Goal: Information Seeking & Learning: Check status

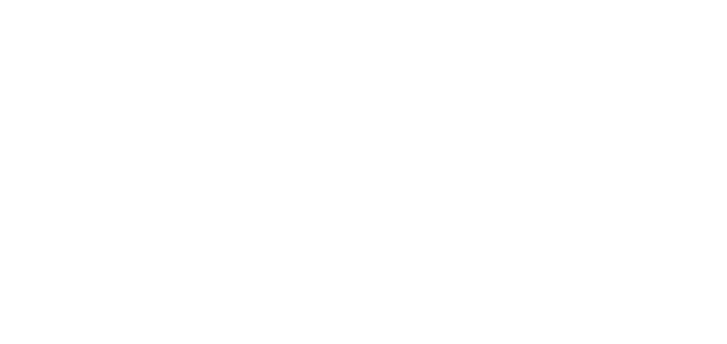
select select
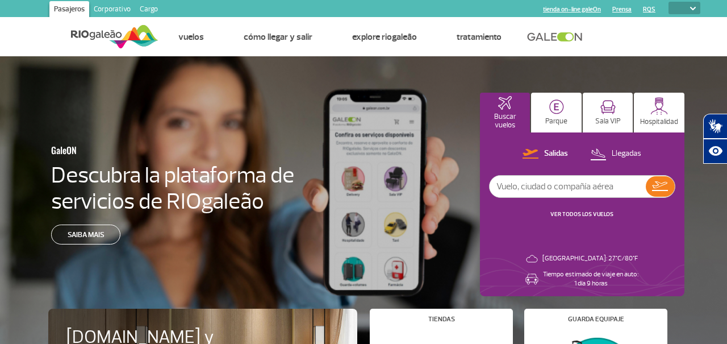
click at [595, 188] on input "text" at bounding box center [568, 187] width 156 height 22
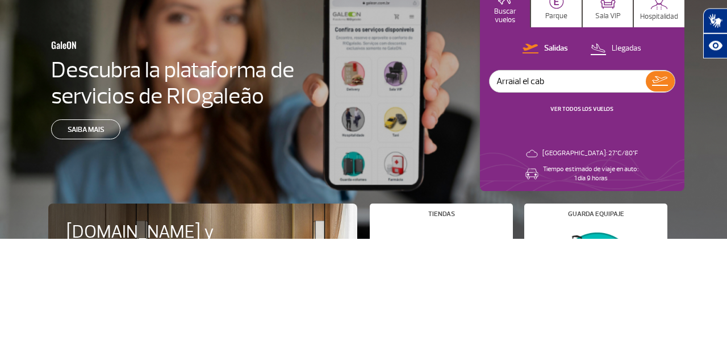
type input "Arraial el cabo"
click at [662, 184] on img at bounding box center [660, 186] width 16 height 10
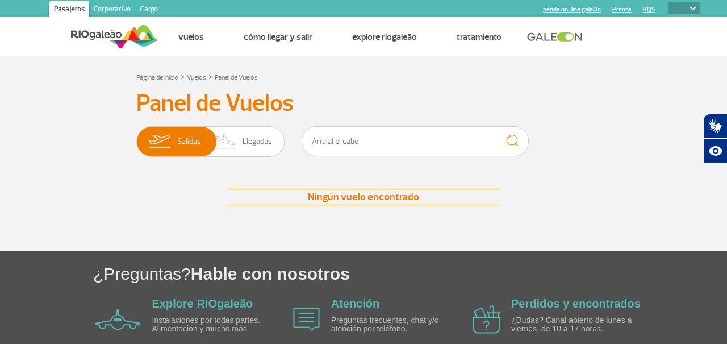
click at [188, 41] on link "Vuelos" at bounding box center [191, 36] width 26 height 11
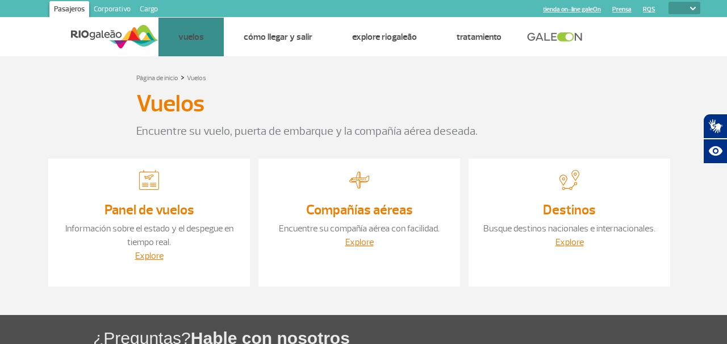
click at [0, 0] on link "Panel de vuelos" at bounding box center [0, 0] width 0 height 0
